Goal: Task Accomplishment & Management: Use online tool/utility

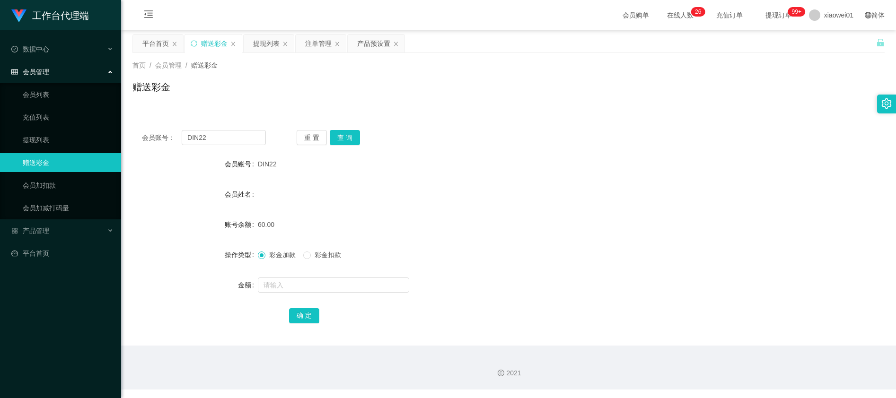
click at [343, 137] on button "查 询" at bounding box center [345, 137] width 30 height 15
click at [299, 290] on input "text" at bounding box center [333, 285] width 151 height 15
click at [264, 44] on div "提现列表" at bounding box center [266, 44] width 26 height 18
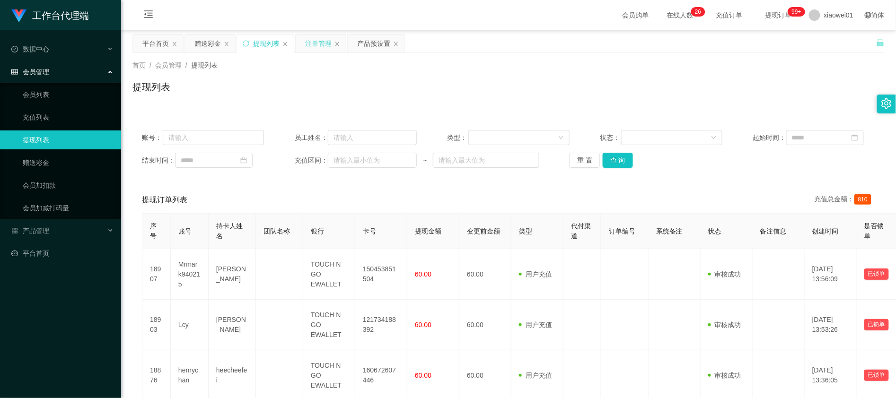
click at [331, 47] on div "注单管理" at bounding box center [318, 44] width 26 height 18
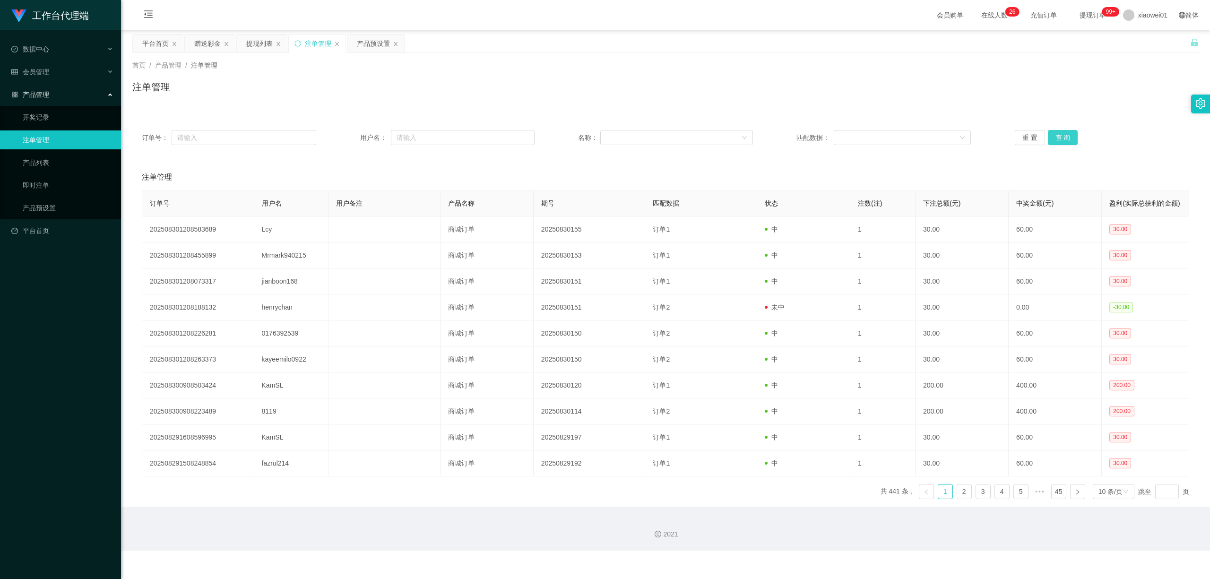
click at [895, 142] on button "查 询" at bounding box center [1063, 137] width 30 height 15
click at [895, 142] on div "重 置 查 询" at bounding box center [1102, 137] width 174 height 15
click at [254, 48] on div "提现列表" at bounding box center [259, 44] width 26 height 18
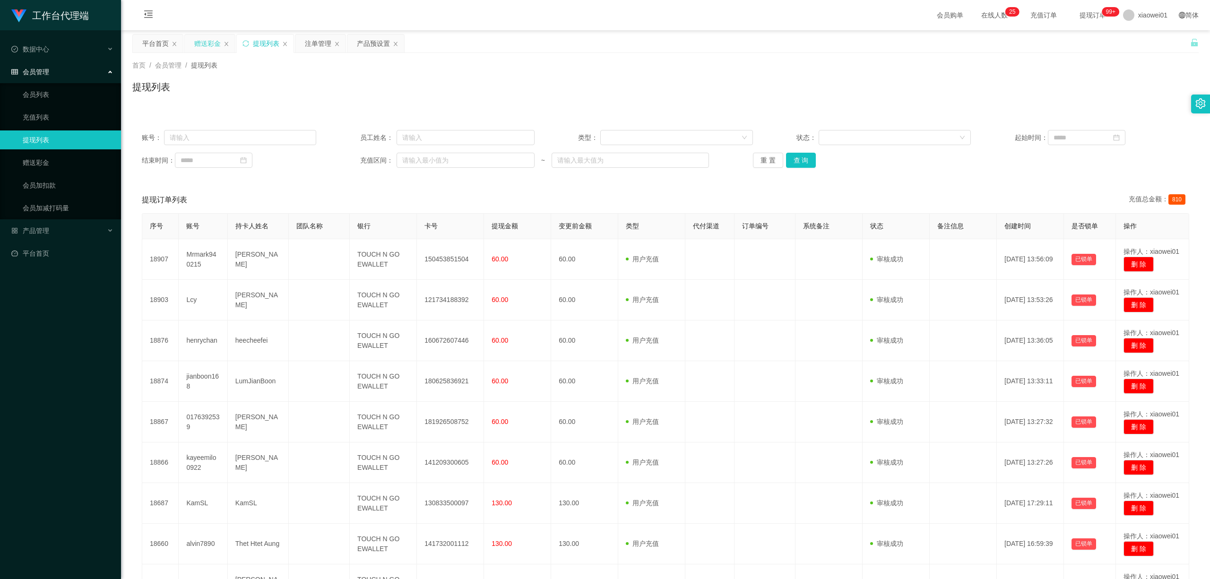
click at [193, 36] on div "赠送彩金" at bounding box center [210, 44] width 50 height 18
click at [212, 38] on div "赠送彩金" at bounding box center [207, 44] width 26 height 18
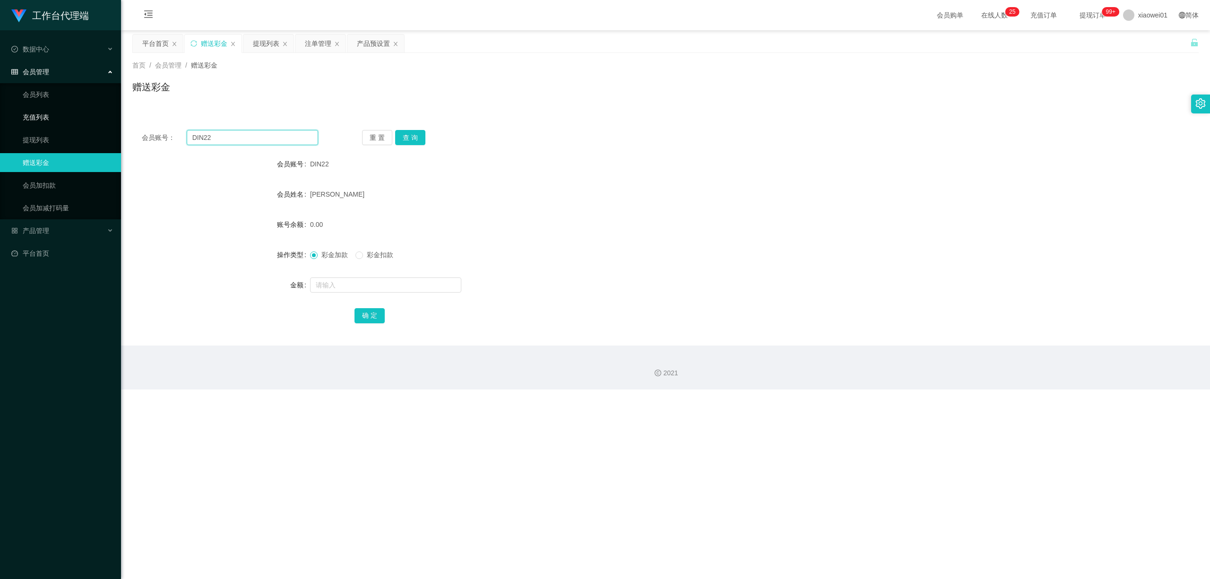
drag, startPoint x: 231, startPoint y: 138, endPoint x: 0, endPoint y: 124, distance: 231.7
click at [2, 127] on section "工作台代理端 数据中心 会员管理 会员列表 充值列表 提现列表 赠送彩金 会员加扣款 会员加减打码量 产品管理 开奖记录 注单管理 产品列表 即时注单 产品预…" at bounding box center [605, 195] width 1210 height 390
click at [418, 146] on div "会员账号： DIN22 重 置 查 询 会员账号 DIN22 会员姓名 [PERSON_NAME] 账号余额 0.00 操作类型 彩金加款 彩金扣款 金额 确…" at bounding box center [665, 233] width 1067 height 225
click at [412, 138] on button "查 询" at bounding box center [410, 137] width 30 height 15
click at [301, 44] on div "注单管理" at bounding box center [321, 44] width 50 height 18
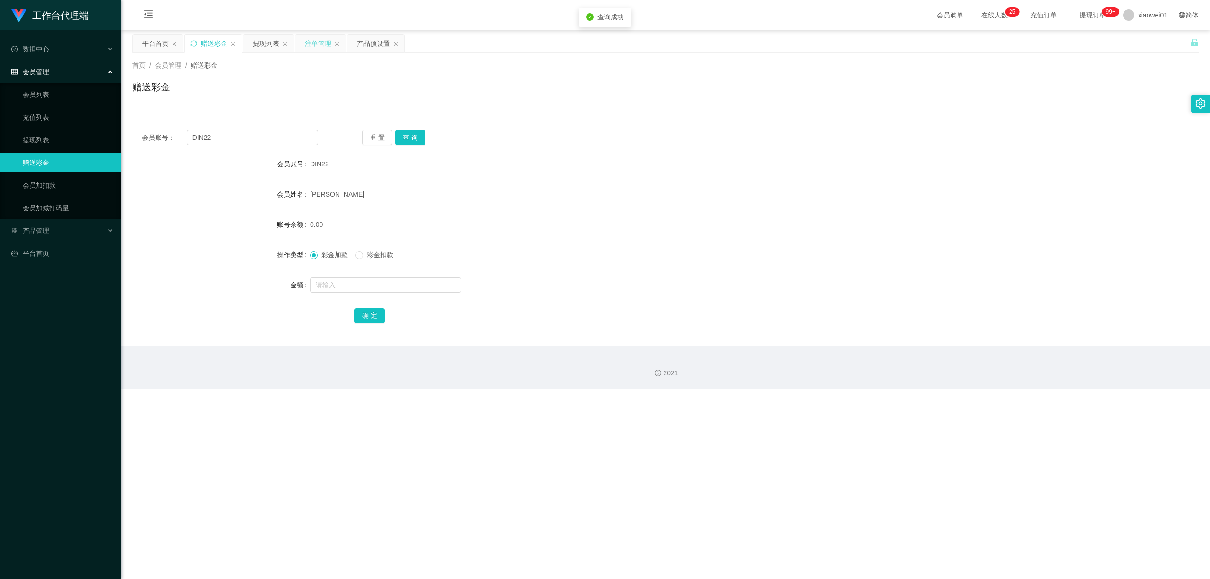
click at [312, 41] on div "注单管理" at bounding box center [318, 44] width 26 height 18
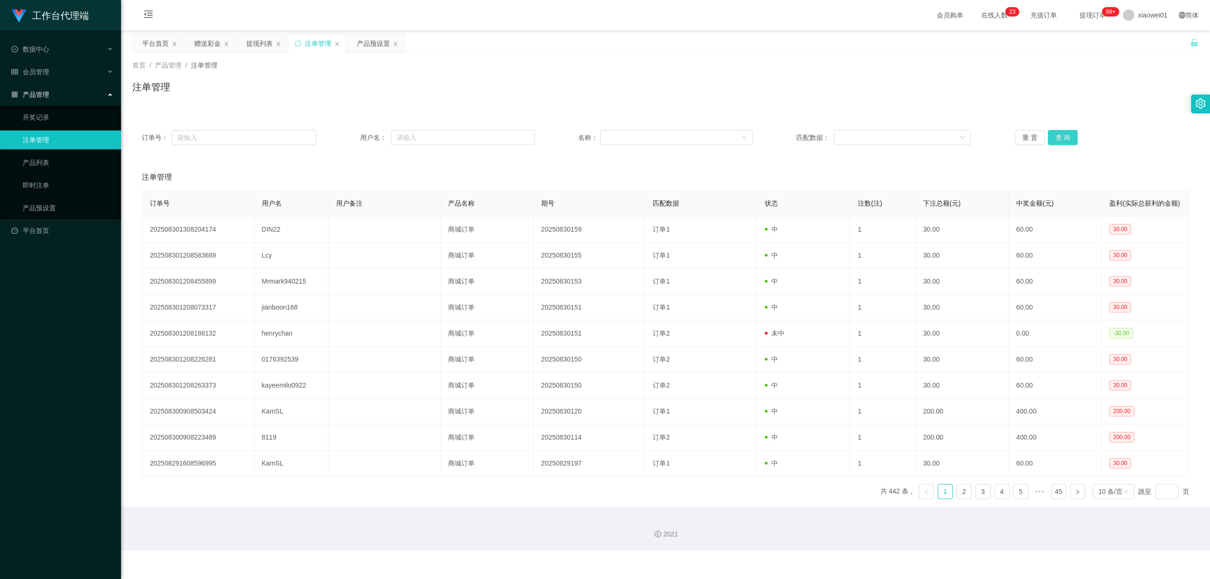
click at [895, 129] on div "订单号： 用户名： 名称： 匹配数据： 重 置 查 询" at bounding box center [665, 138] width 1067 height 34
click at [895, 133] on button "查 询" at bounding box center [1063, 137] width 30 height 15
click at [895, 134] on button "查 询" at bounding box center [1063, 137] width 30 height 15
click at [195, 46] on div "赠送彩金" at bounding box center [207, 44] width 26 height 18
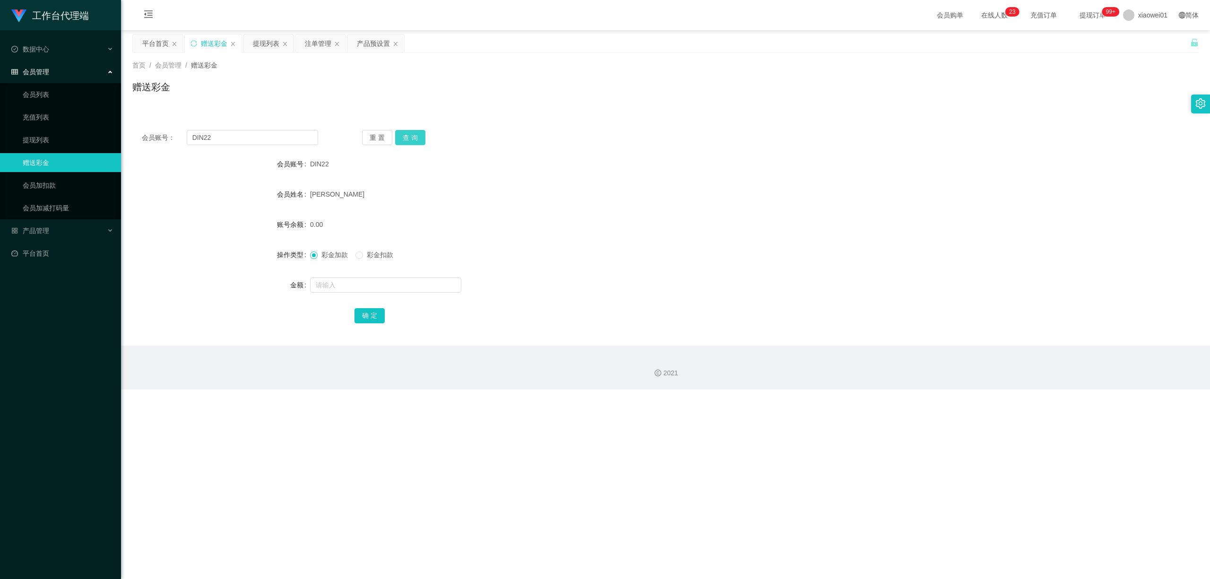
click at [411, 131] on div "会员账号： DIN22 重 置 查 询 会员账号 DIN22 会员姓名 [PERSON_NAME] 账号余额 0.00 操作类型 彩金加款 彩金扣款 金额 确…" at bounding box center [665, 233] width 1067 height 225
click at [409, 131] on button "查 询" at bounding box center [410, 137] width 30 height 15
click at [230, 125] on div "会员账号： DIN22 重 置 查 询 会员账号 DIN22 会员姓名 [PERSON_NAME] 账号余额 0.00 操作类型 彩金加款 彩金扣款 金额 确…" at bounding box center [665, 233] width 1067 height 225
drag, startPoint x: 235, startPoint y: 136, endPoint x: 0, endPoint y: 109, distance: 237.1
click at [27, 114] on section "工作台代理端 数据中心 会员管理 会员列表 充值列表 提现列表 赠送彩金 会员加扣款 会员加减打码量 产品管理 开奖记录 注单管理 产品列表 即时注单 产品预…" at bounding box center [605, 195] width 1210 height 390
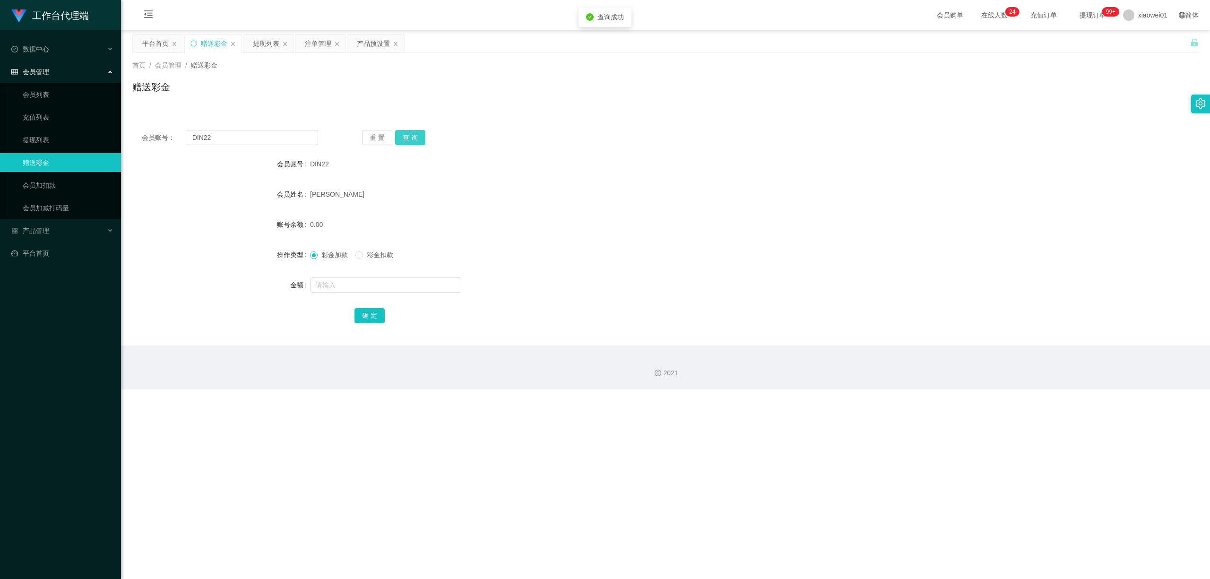
click at [409, 143] on button "查 询" at bounding box center [410, 137] width 30 height 15
click at [409, 142] on button "查 询" at bounding box center [410, 137] width 30 height 15
click at [350, 287] on input "text" at bounding box center [385, 285] width 151 height 15
type input "60"
click at [361, 309] on button "确 定" at bounding box center [370, 315] width 30 height 15
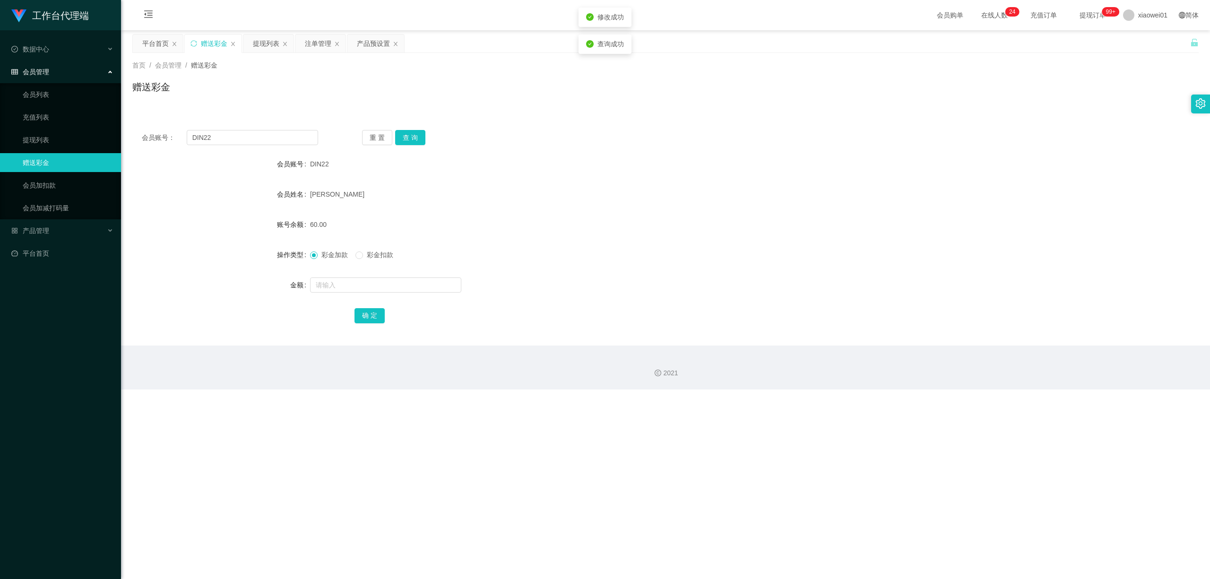
click at [496, 197] on div "[PERSON_NAME]" at bounding box center [621, 194] width 622 height 19
click at [315, 50] on div "注单管理" at bounding box center [318, 44] width 26 height 18
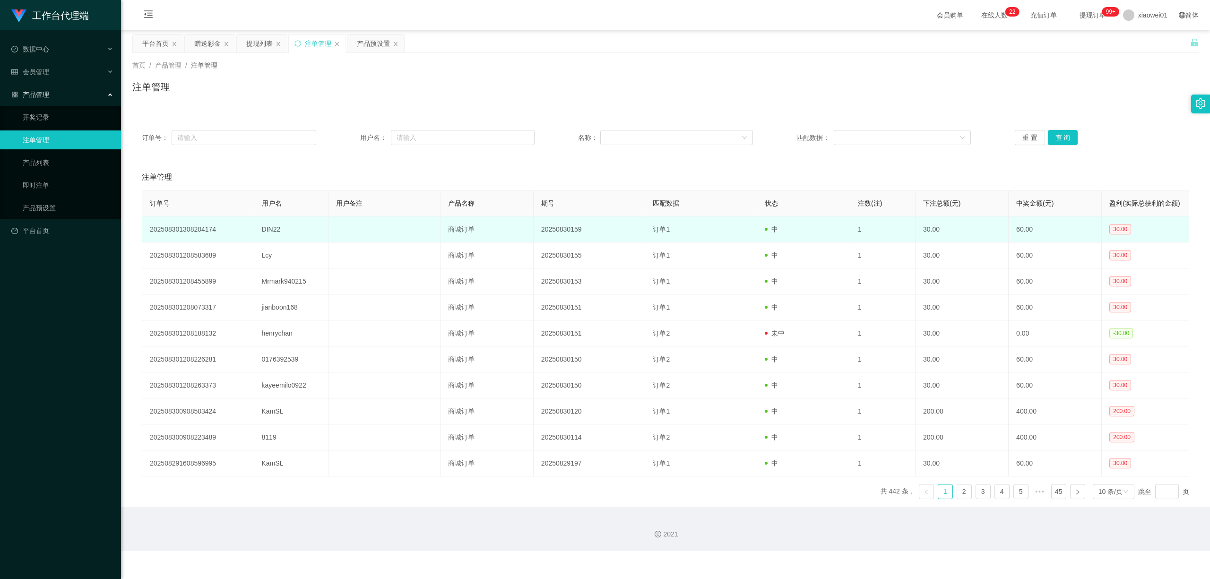
click at [566, 237] on td "20250830159" at bounding box center [590, 230] width 112 height 26
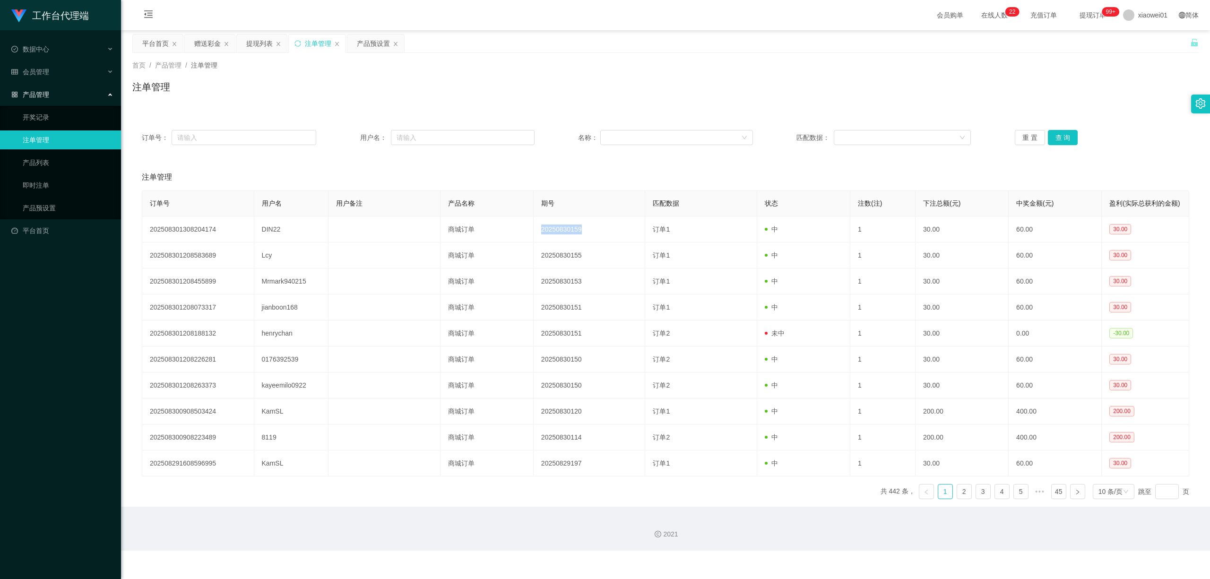
copy td "20250830159"
click at [246, 46] on div "提现列表" at bounding box center [262, 44] width 50 height 18
click at [250, 44] on div "提现列表" at bounding box center [259, 44] width 26 height 18
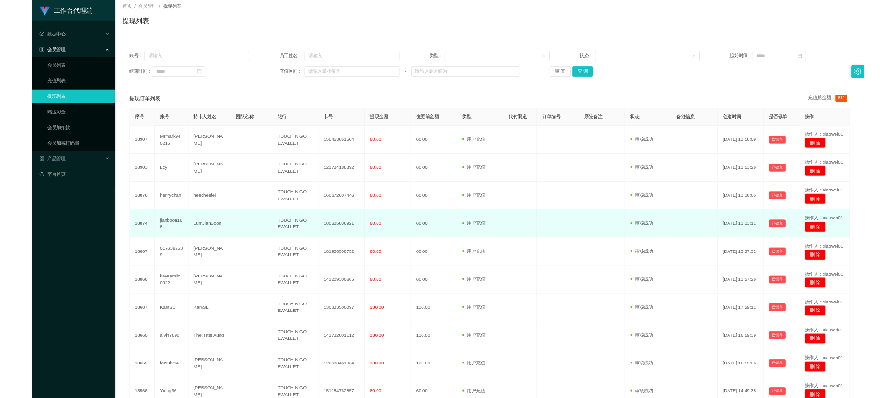
scroll to position [126, 0]
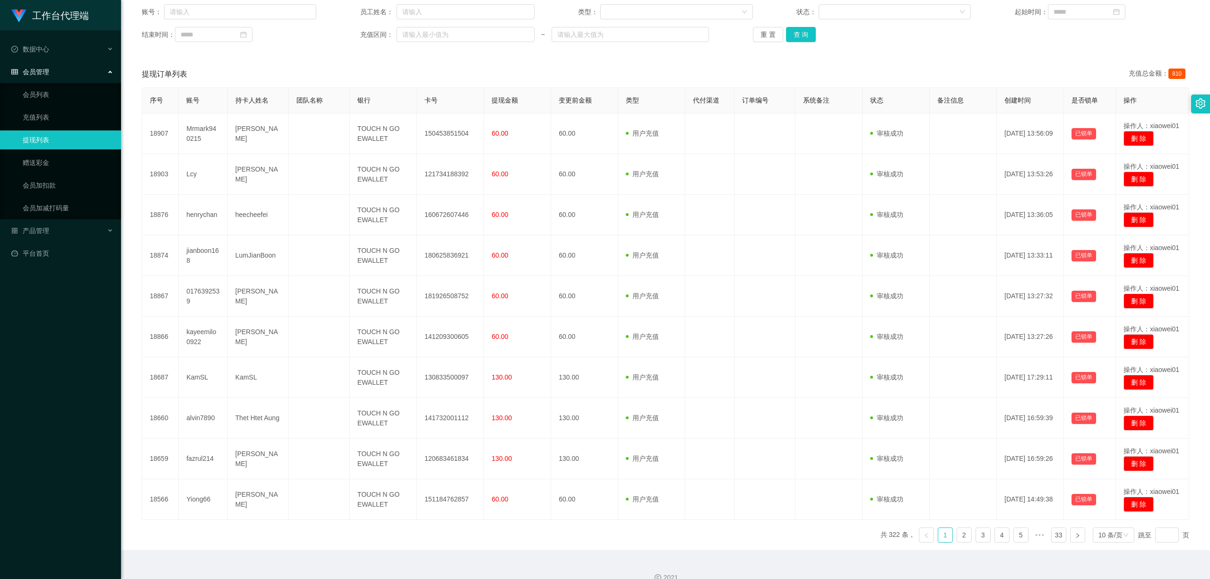
click at [795, 43] on div "账号： 员工姓名： 类型： 状态： 起始时间： 结束时间： 充值区间： ~ 重 置 查 询" at bounding box center [665, 23] width 1067 height 57
click at [795, 41] on button "查 询" at bounding box center [801, 34] width 30 height 15
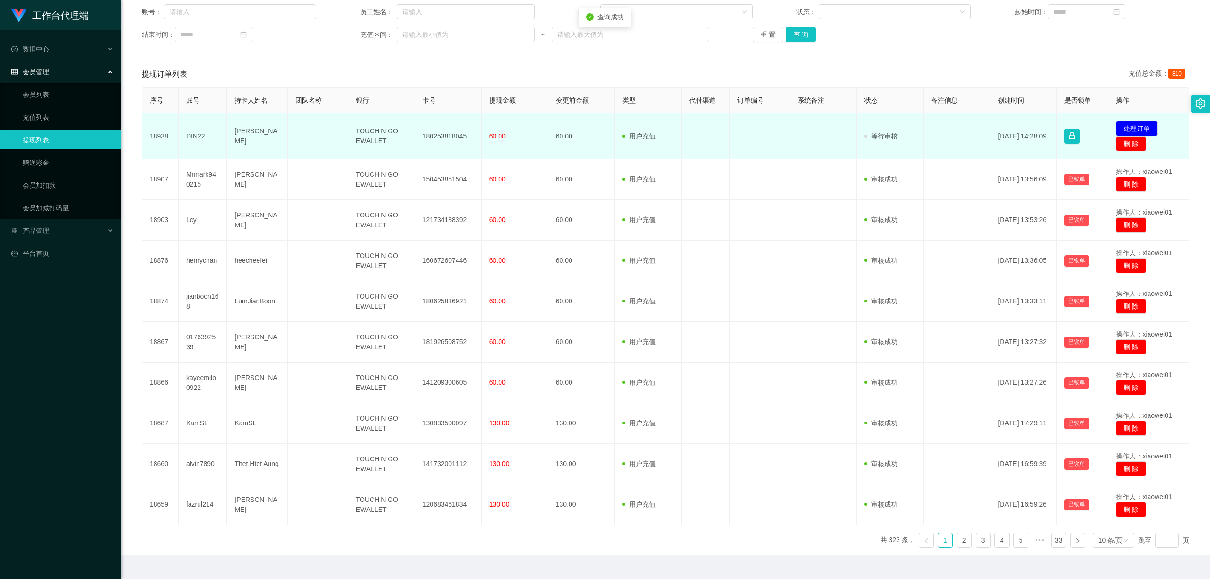
click at [439, 135] on td "180253818045" at bounding box center [448, 136] width 67 height 46
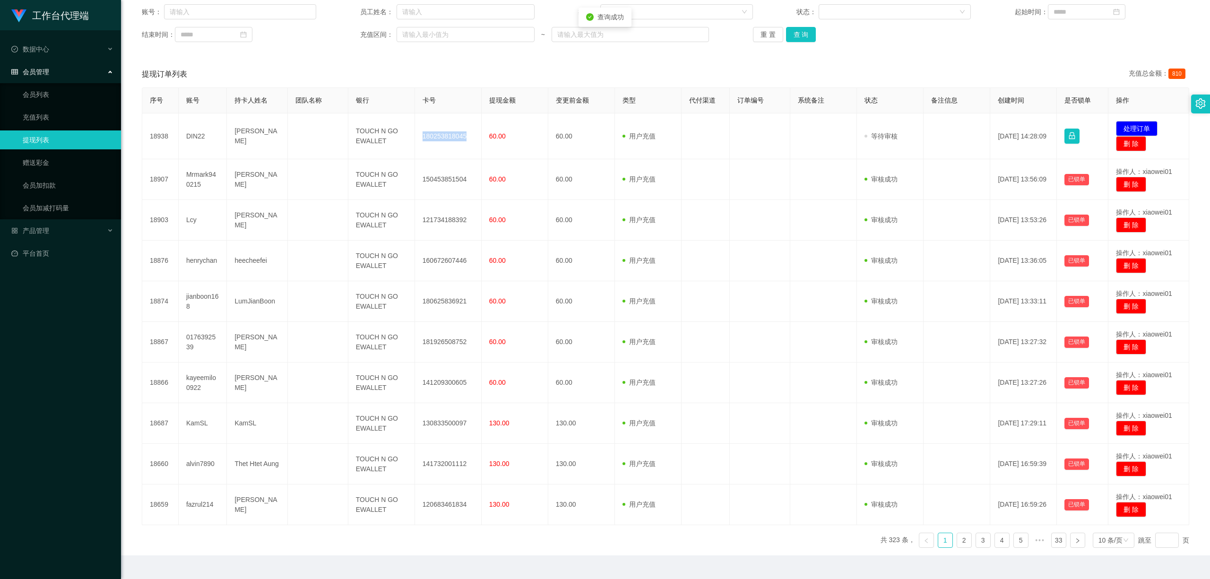
copy td "180253818045"
click at [895, 125] on button "处理订单" at bounding box center [1137, 128] width 42 height 15
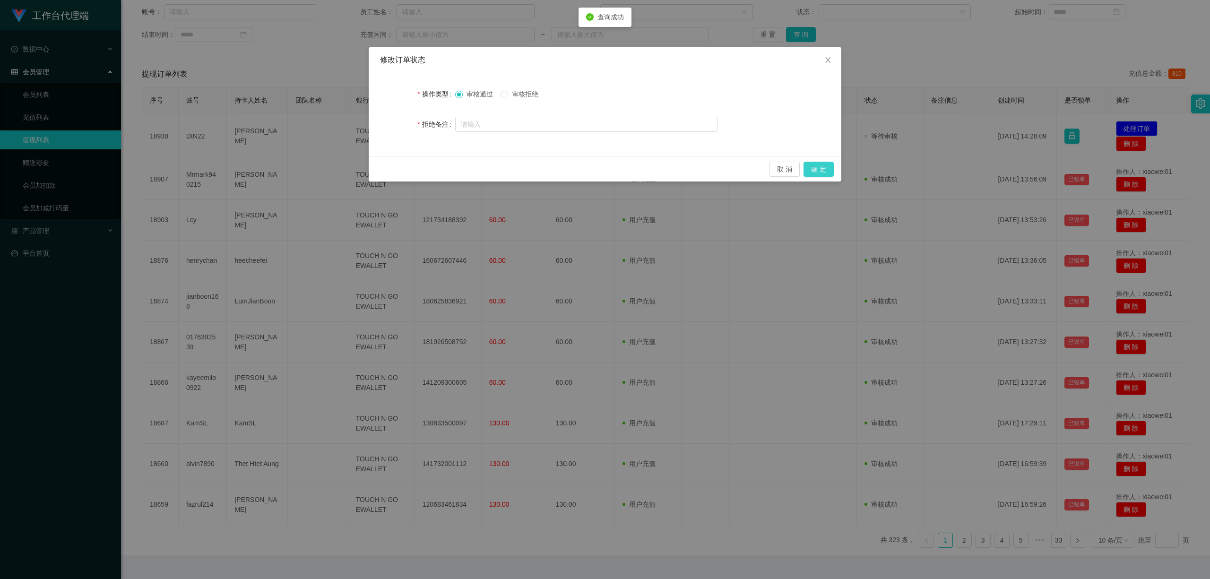
click at [823, 172] on button "确 定" at bounding box center [819, 169] width 30 height 15
